Goal: Communication & Community: Share content

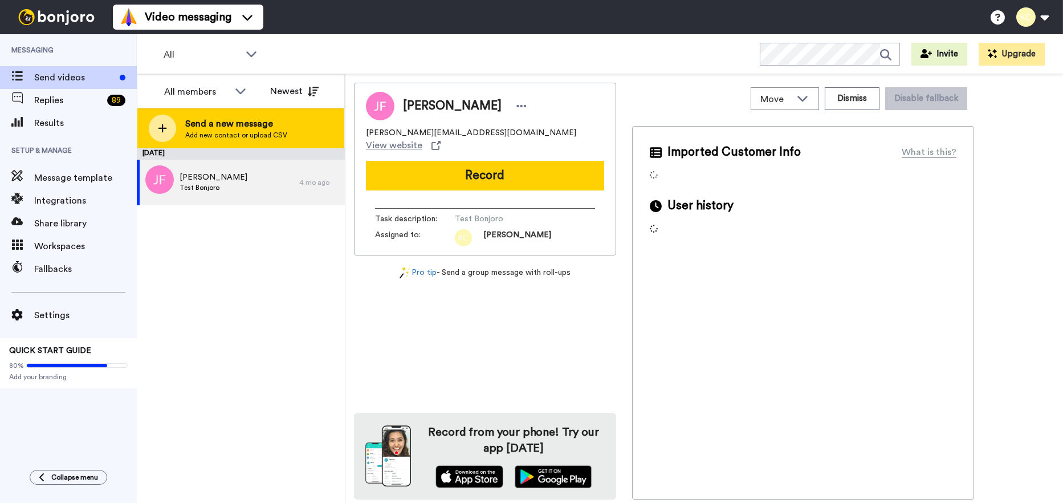
click at [284, 120] on span "Send a new message" at bounding box center [236, 124] width 102 height 14
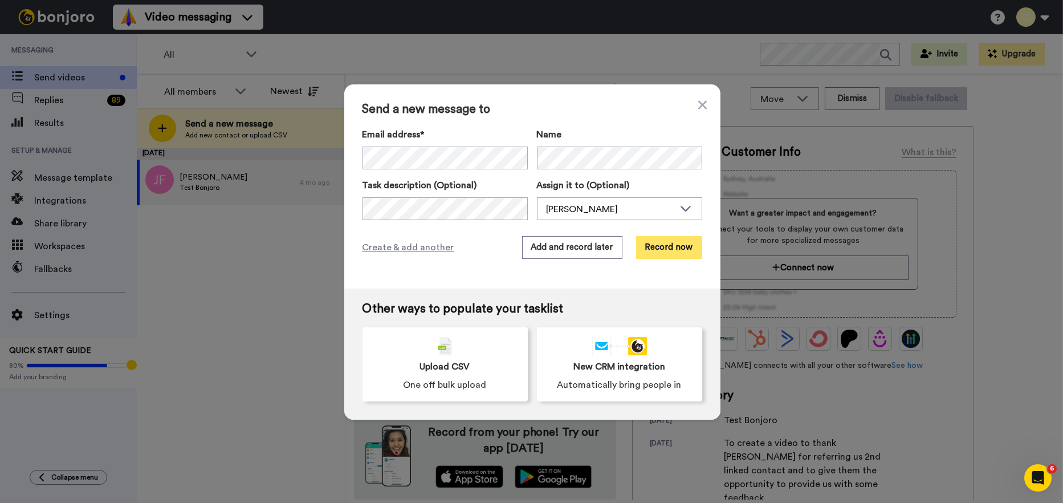
click at [662, 243] on button "Record now" at bounding box center [669, 247] width 66 height 23
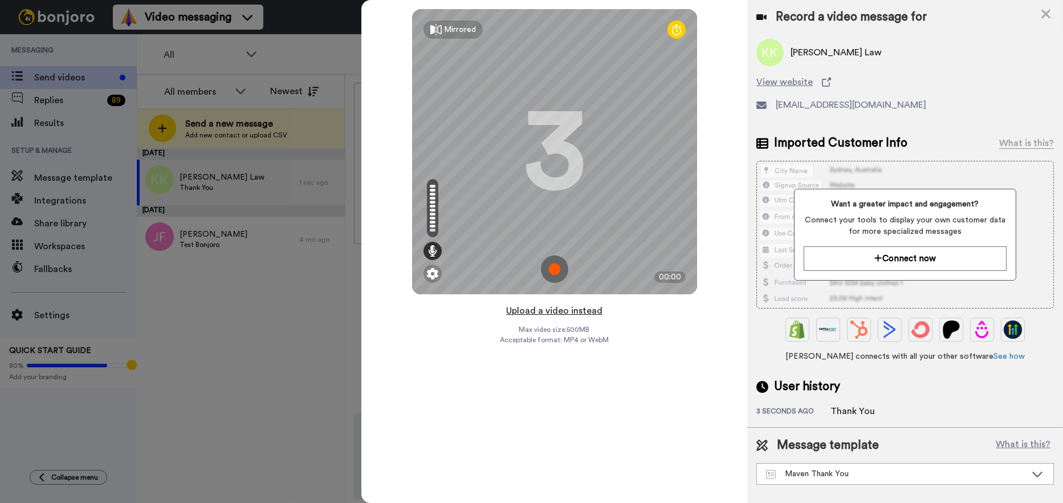
click at [544, 312] on button "Upload a video instead" at bounding box center [554, 310] width 103 height 15
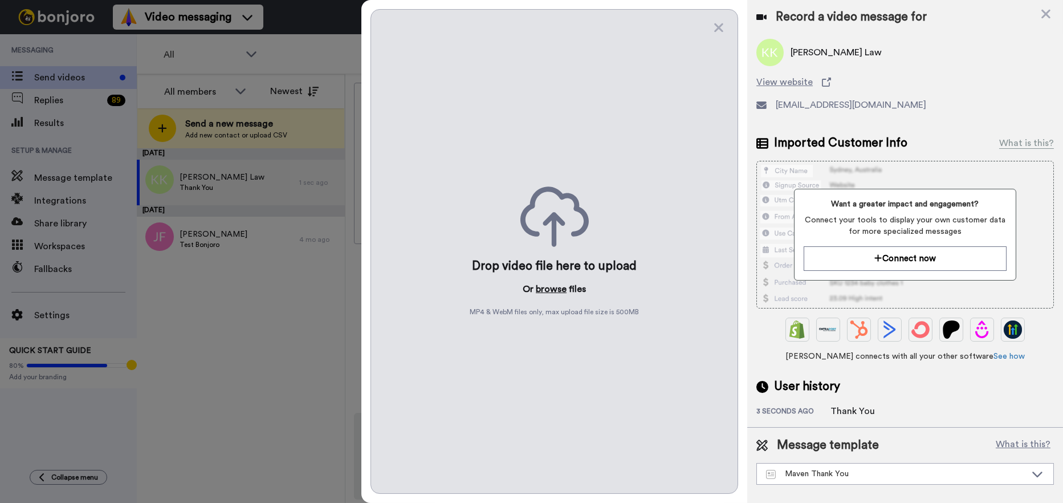
click at [550, 288] on button "browse" at bounding box center [551, 289] width 31 height 14
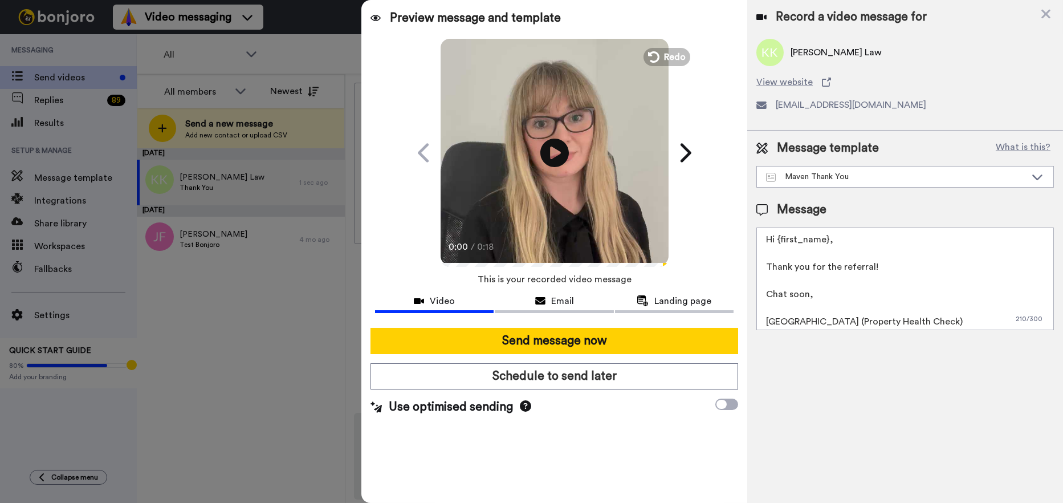
click at [825, 236] on textarea "Hi {first_name}, Thank you for the referral! Chat soon, Cailie (Property Health…" at bounding box center [905, 278] width 298 height 103
click at [790, 322] on textarea "Hi All, Thank you for the referral! Chat soon, Cailie (Property Health Check)" at bounding box center [905, 278] width 298 height 103
type textarea "Hi All, Thank you for the referral! Chat soon, Sarah (Property Health Check)"
click at [570, 305] on span "Email" at bounding box center [562, 301] width 23 height 14
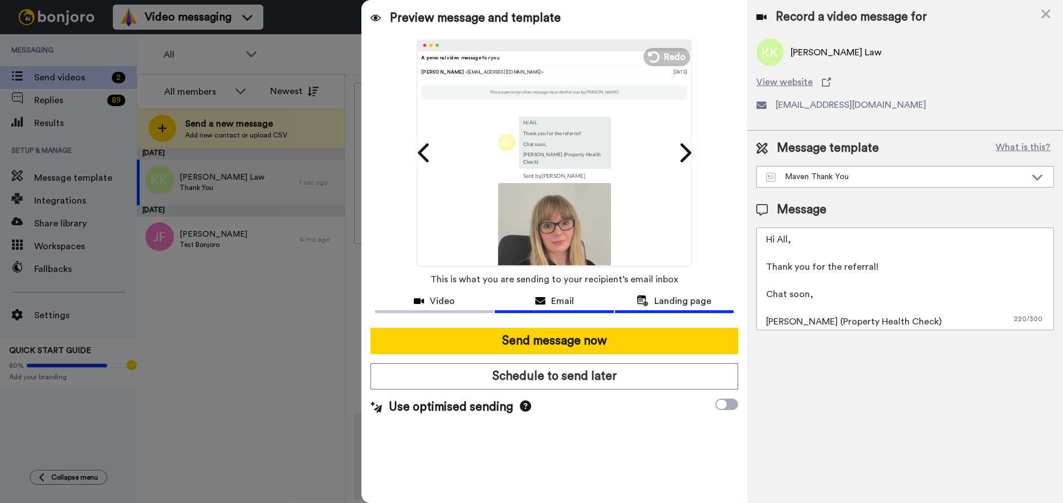
click at [653, 300] on div "Landing page" at bounding box center [674, 301] width 119 height 14
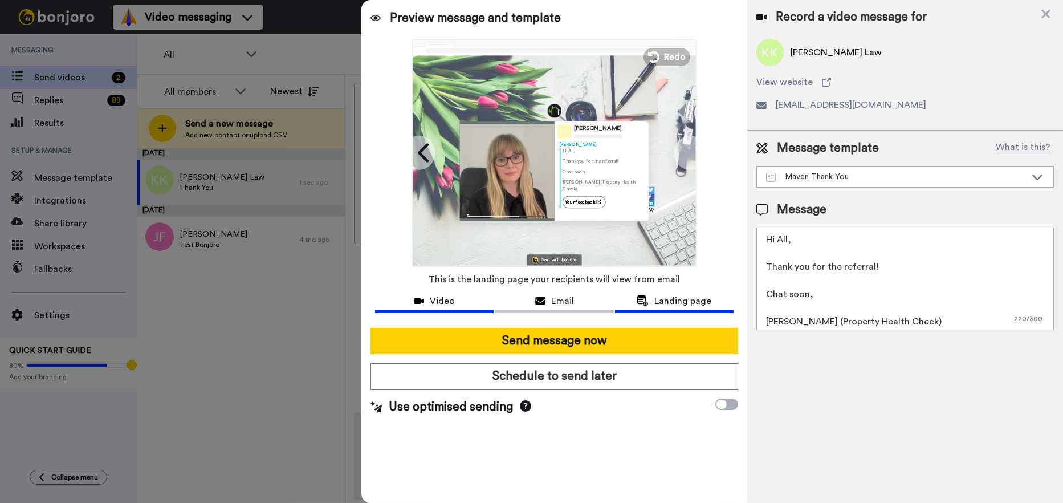
click at [445, 297] on span "Video" at bounding box center [442, 301] width 25 height 14
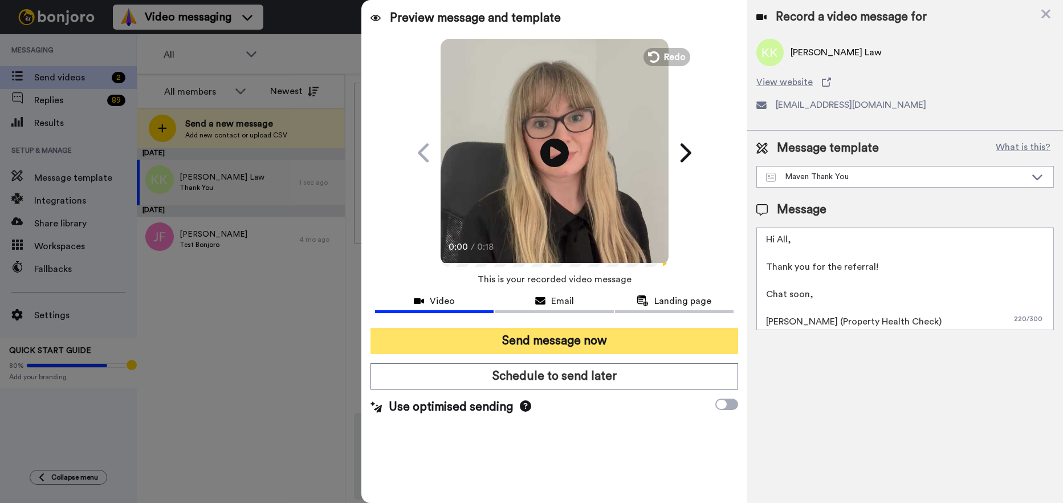
click at [530, 338] on button "Send message now" at bounding box center [555, 341] width 368 height 26
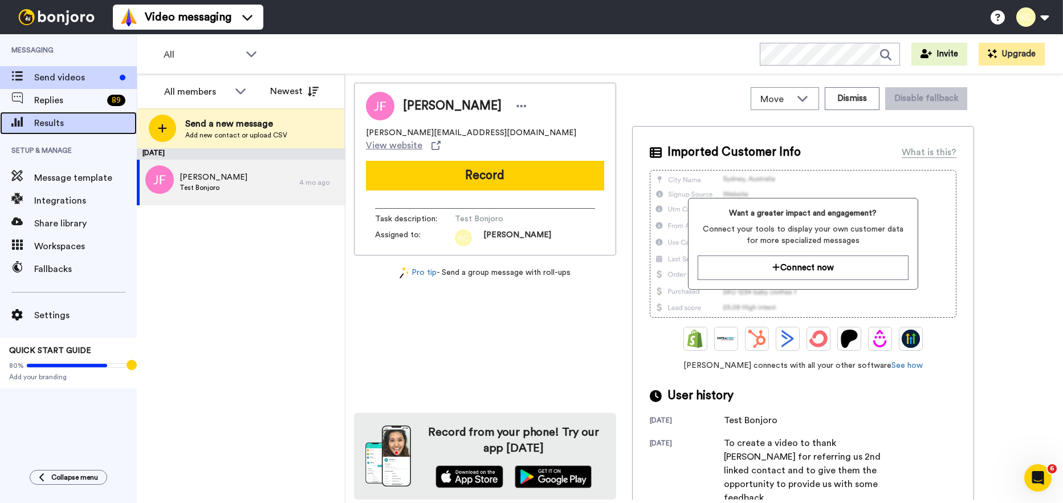
click at [72, 123] on span "Results" at bounding box center [85, 123] width 103 height 14
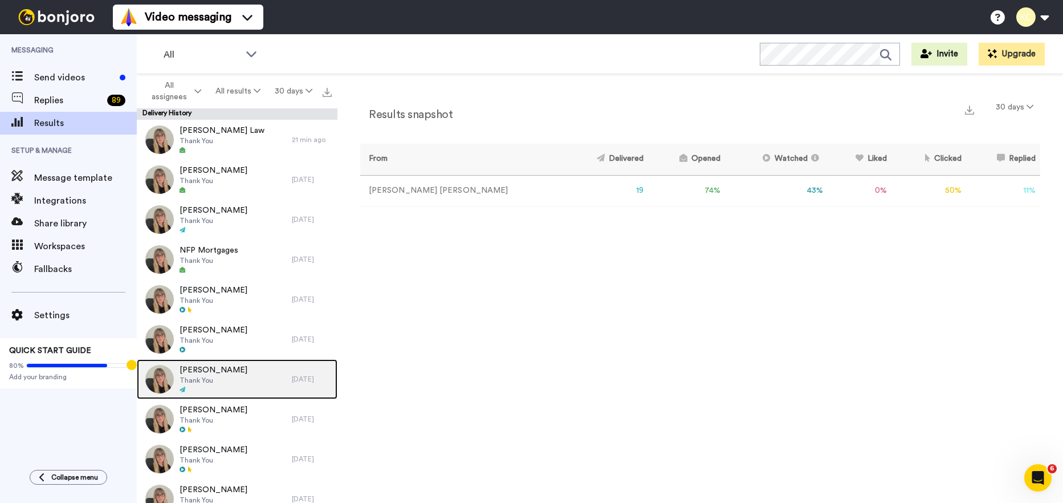
click at [237, 366] on div "Bronwen Barry Thank You" at bounding box center [214, 379] width 155 height 40
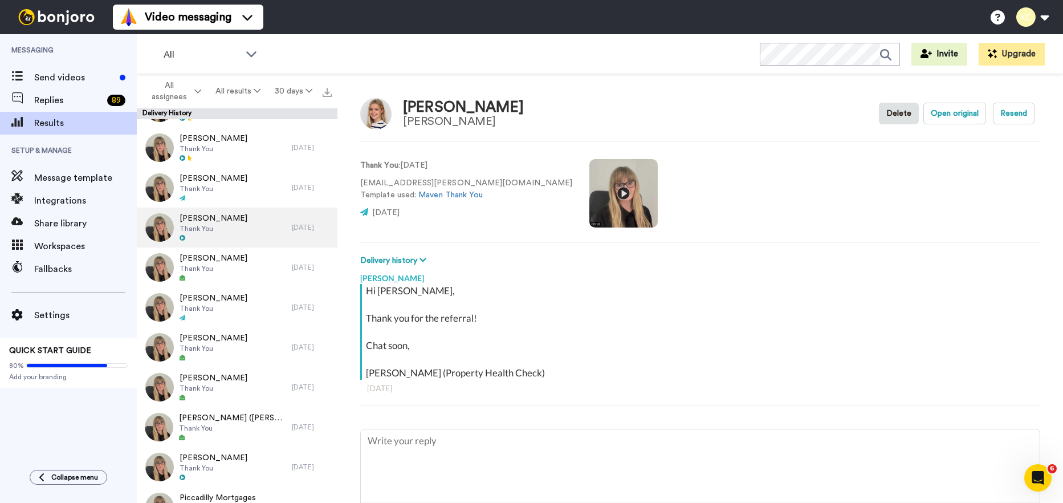
scroll to position [368, 0]
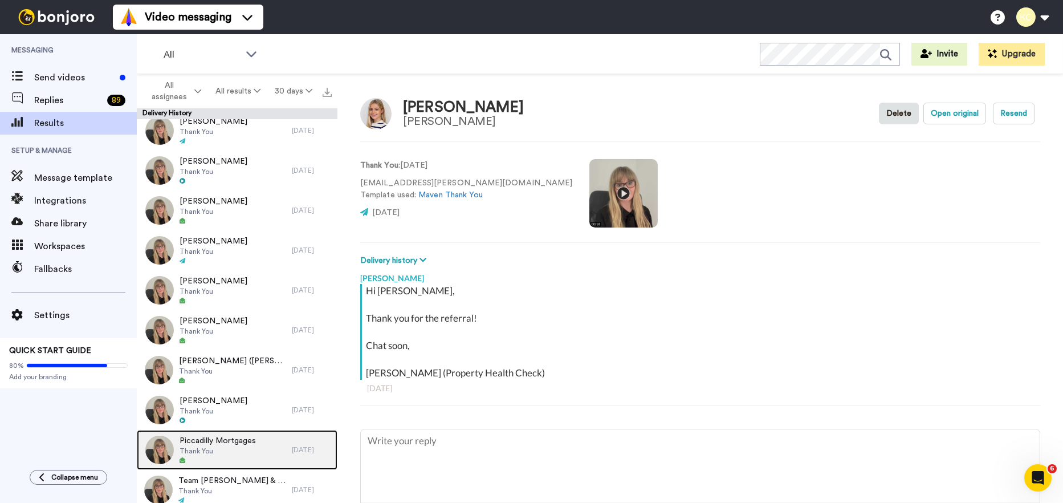
click at [211, 447] on span "Thank You" at bounding box center [218, 450] width 76 height 9
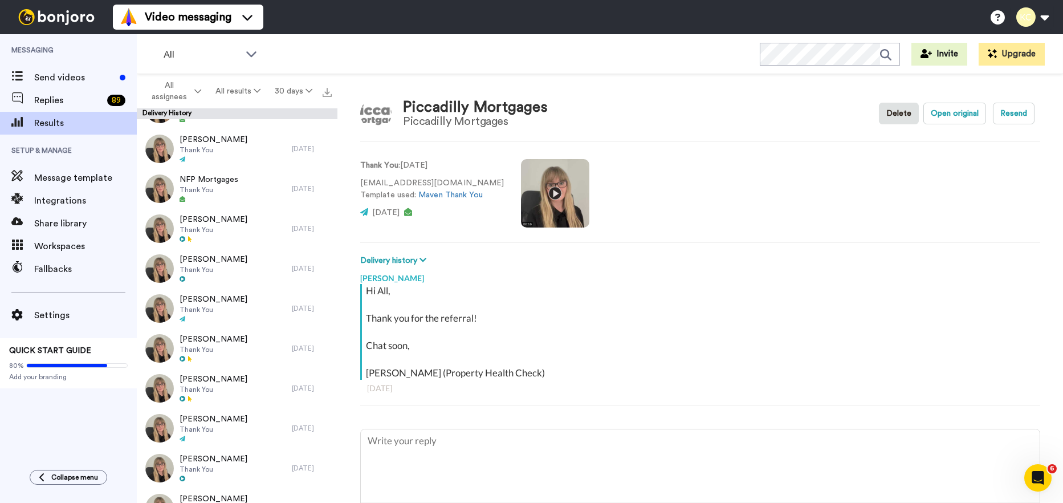
scroll to position [26, 0]
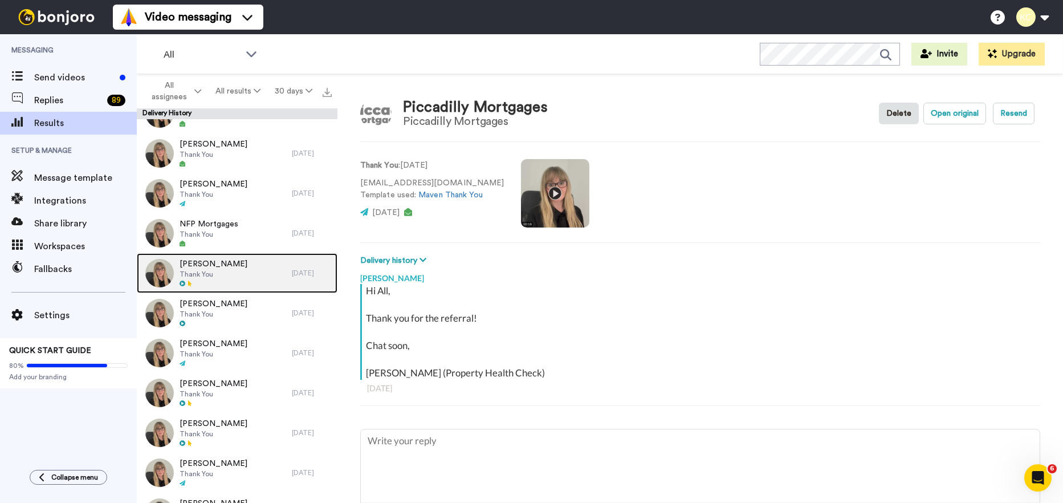
click at [247, 267] on span "Rachel Cunningham" at bounding box center [214, 263] width 68 height 11
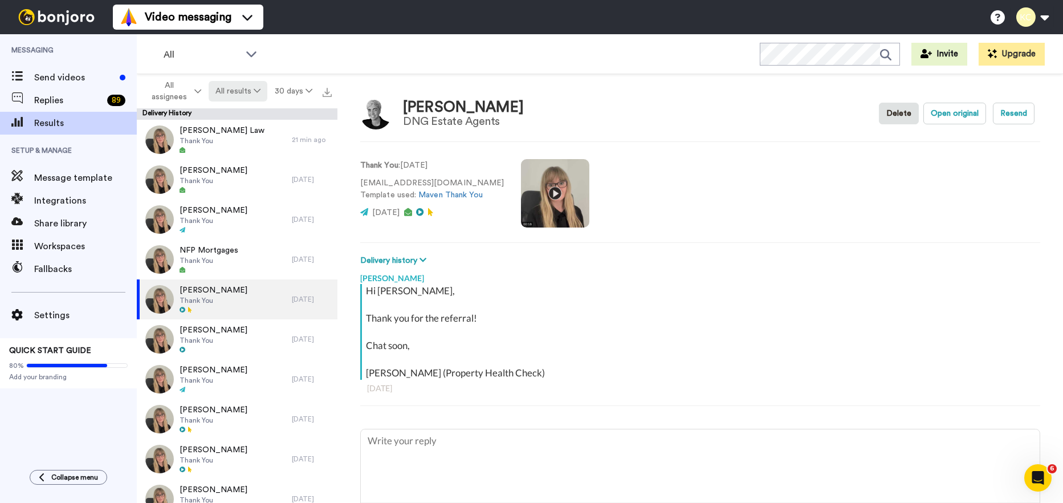
click at [229, 93] on button "All results" at bounding box center [238, 91] width 59 height 21
click at [242, 175] on div "Watched" at bounding box center [239, 176] width 53 height 13
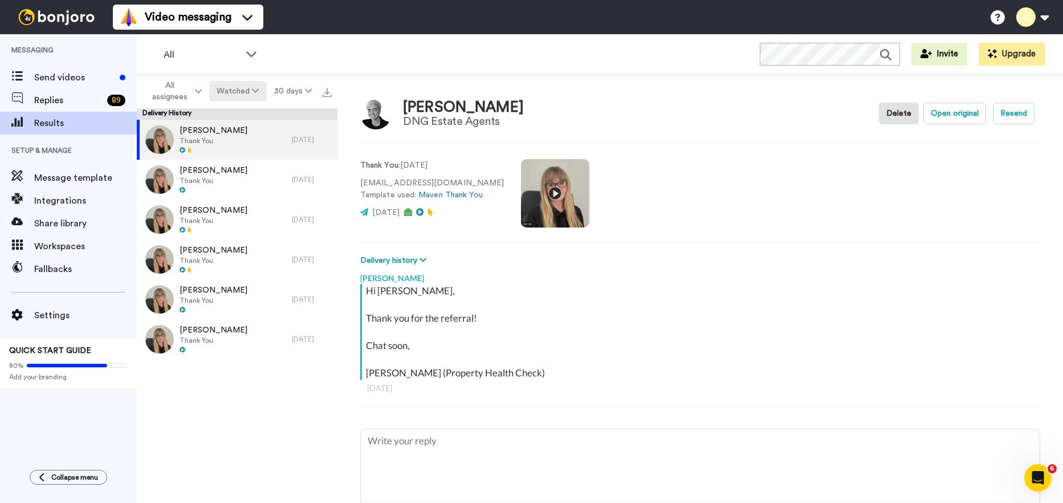
click at [235, 88] on button "Watched" at bounding box center [237, 91] width 57 height 21
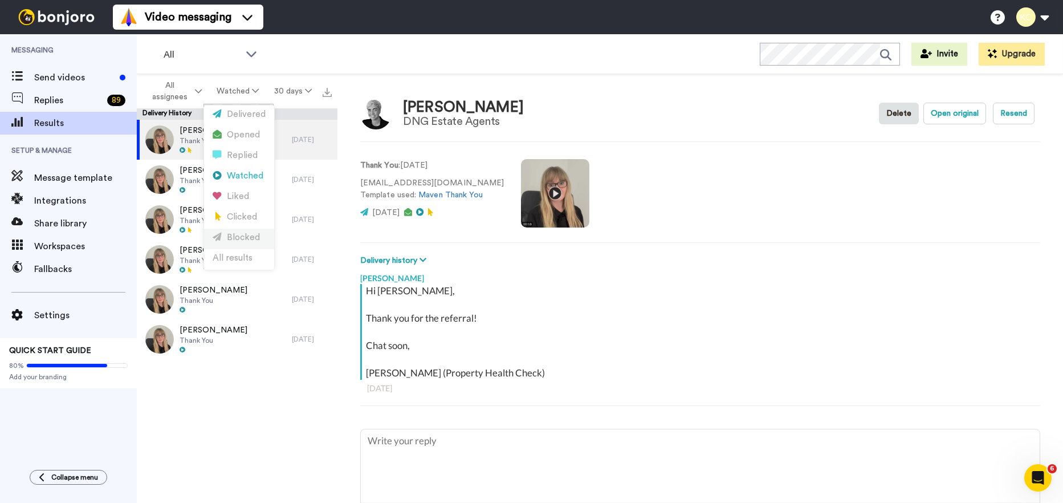
click at [247, 243] on div "Blocked" at bounding box center [239, 237] width 53 height 13
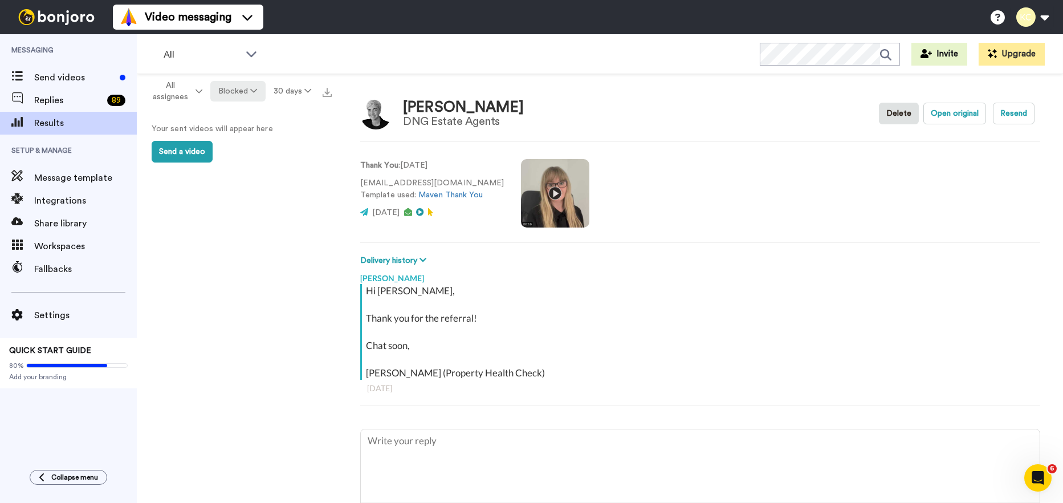
click at [239, 89] on button "Blocked" at bounding box center [237, 91] width 55 height 21
click at [239, 201] on div "Liked" at bounding box center [239, 196] width 53 height 13
click at [235, 85] on button "Liked" at bounding box center [238, 91] width 48 height 21
click at [238, 157] on div "Replied" at bounding box center [239, 155] width 53 height 13
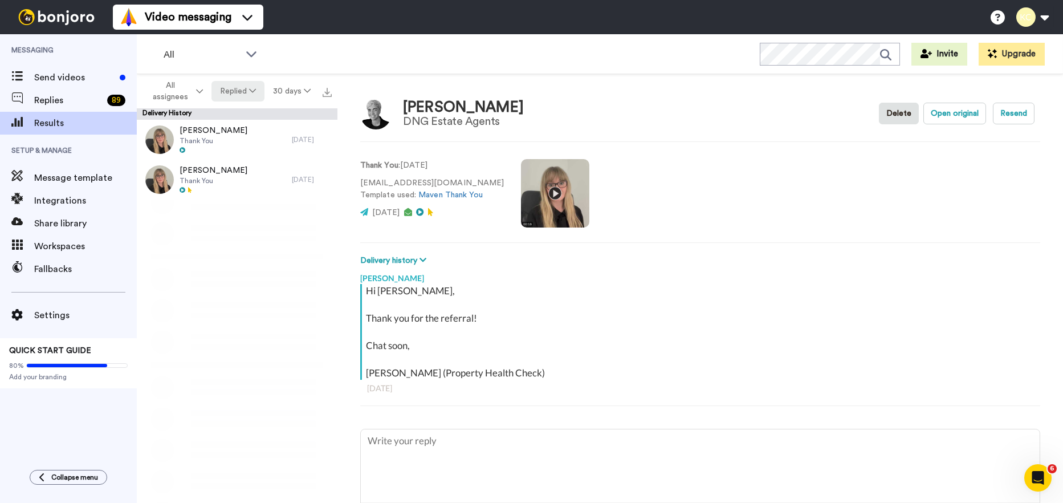
click at [237, 88] on button "Replied" at bounding box center [237, 91] width 53 height 21
click at [232, 138] on div "Opened" at bounding box center [239, 135] width 53 height 13
type textarea "x"
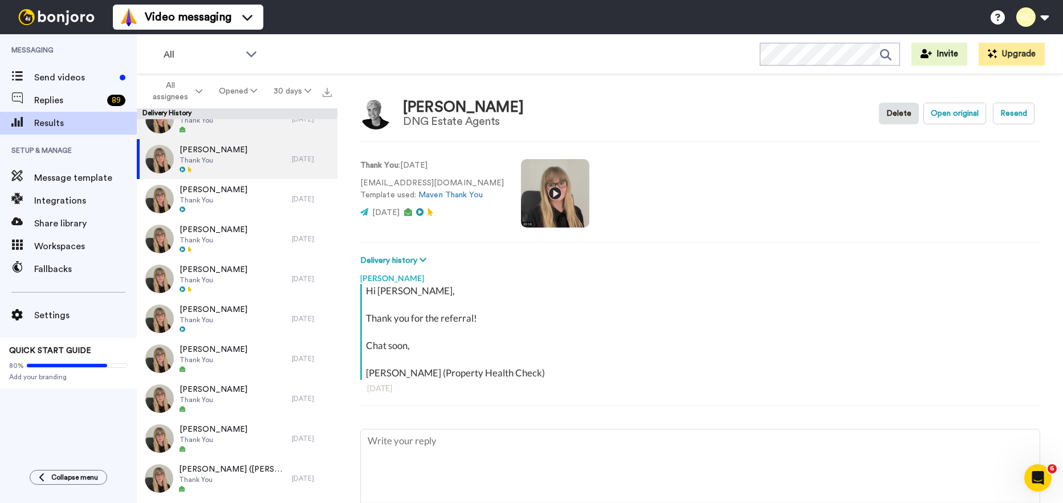
scroll to position [169, 0]
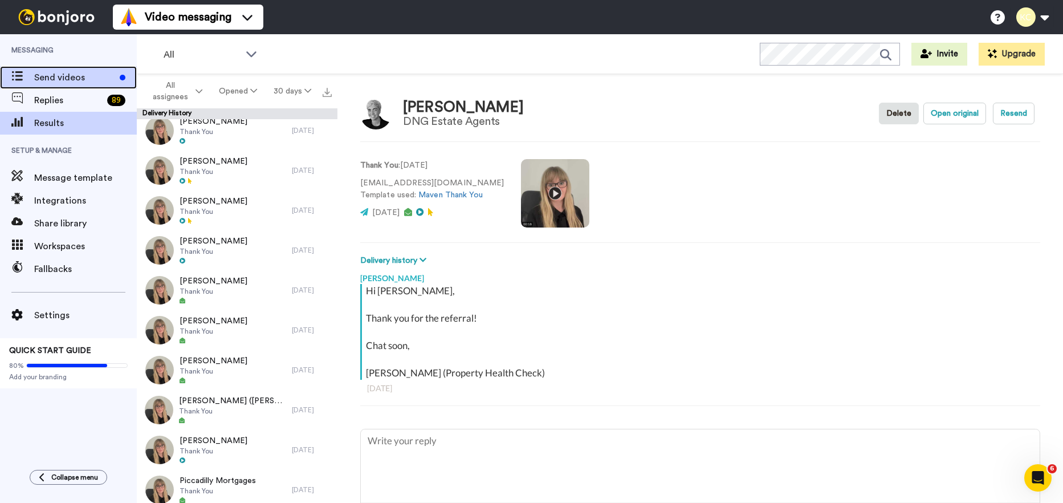
click at [66, 81] on span "Send videos" at bounding box center [74, 78] width 81 height 14
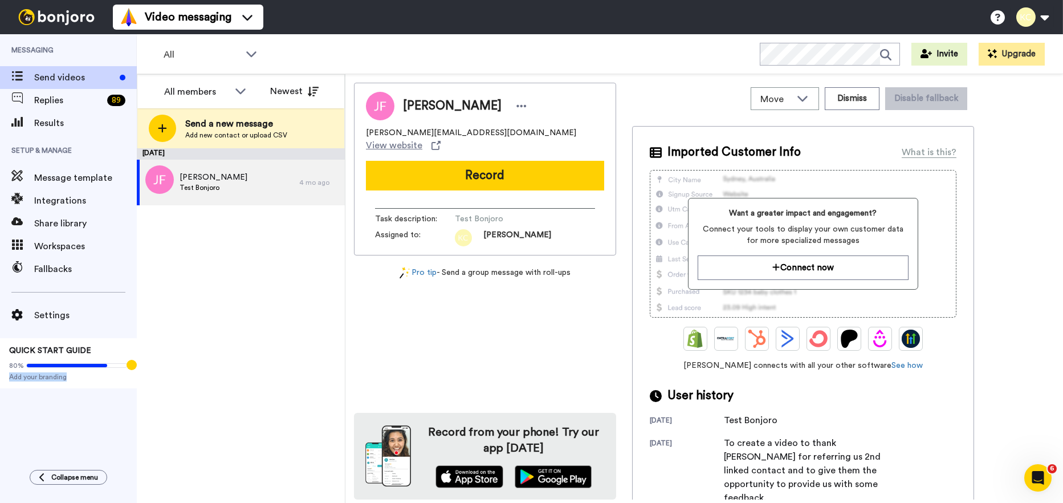
drag, startPoint x: 0, startPoint y: 462, endPoint x: 11, endPoint y: 466, distance: 11.8
click at [11, 466] on div "Messaging Send videos Replies 89 Results Setup & Manage Message template Integr…" at bounding box center [68, 268] width 137 height 469
click at [299, 253] on div "[DATE] [PERSON_NAME] Test Bonjoro 4 mo ago" at bounding box center [241, 325] width 208 height 355
